Goal: Task Accomplishment & Management: Manage account settings

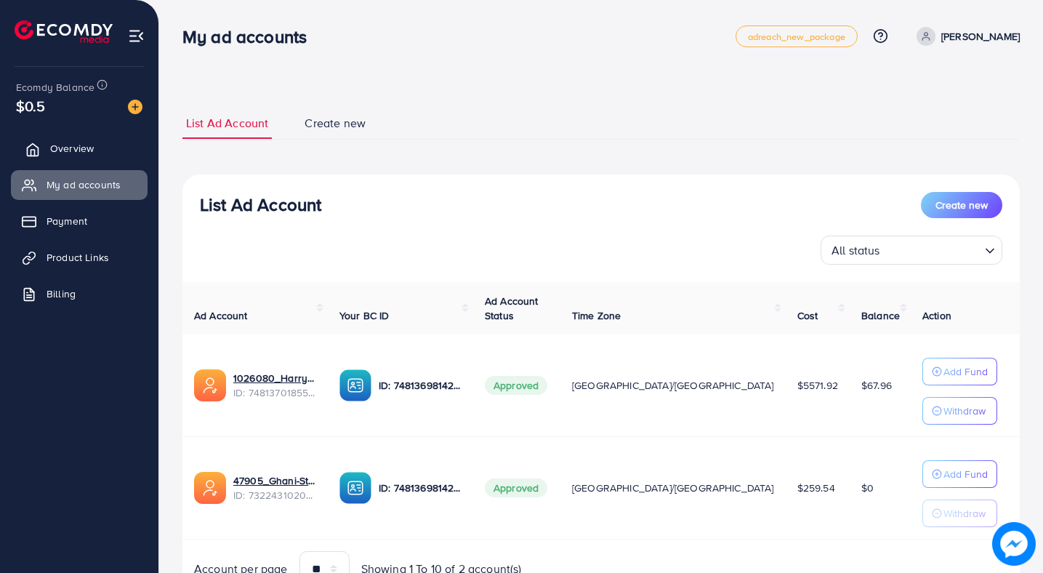
click at [98, 143] on link "Overview" at bounding box center [79, 148] width 137 height 29
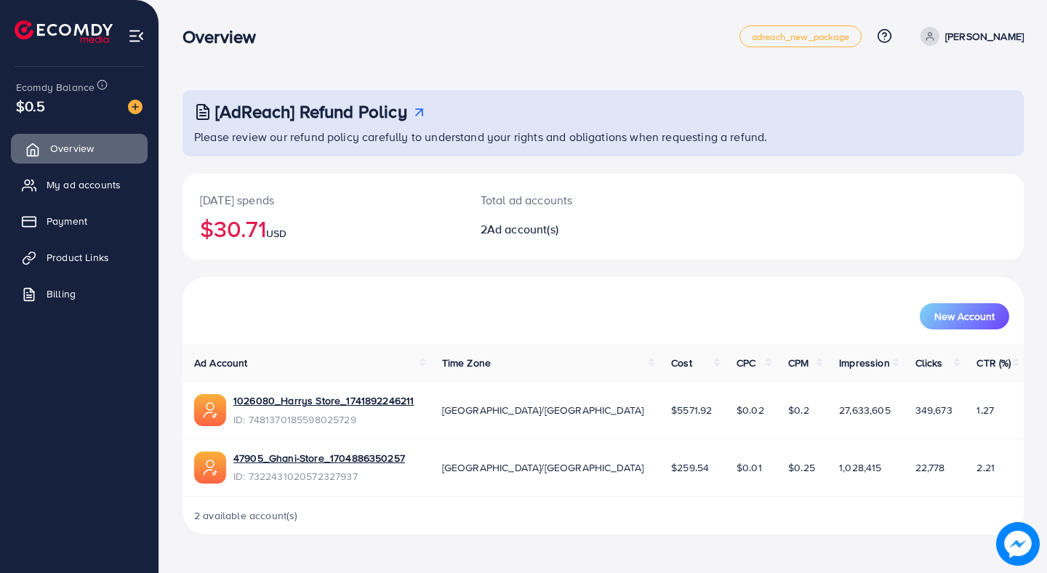
click at [90, 156] on link "Overview" at bounding box center [79, 148] width 137 height 29
click at [87, 190] on span "My ad accounts" at bounding box center [87, 184] width 74 height 15
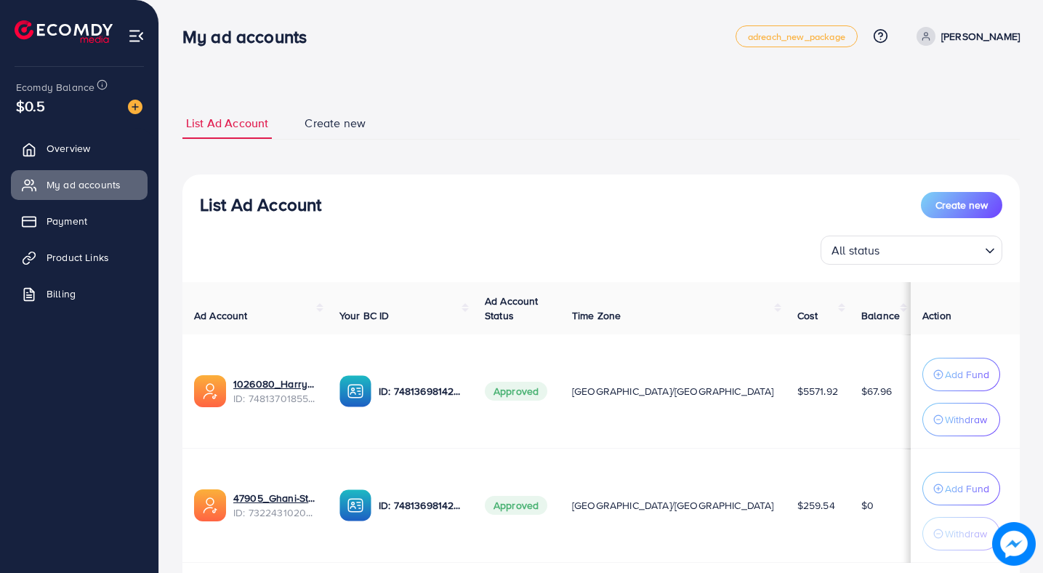
click at [966, 45] on link "[PERSON_NAME]" at bounding box center [965, 36] width 109 height 19
click at [927, 106] on link "Log out" at bounding box center [950, 119] width 138 height 33
